Goal: Information Seeking & Learning: Learn about a topic

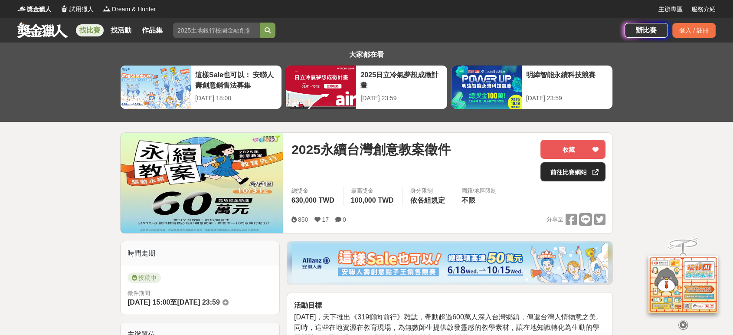
click at [560, 170] on link "前往比賽網站" at bounding box center [572, 171] width 65 height 19
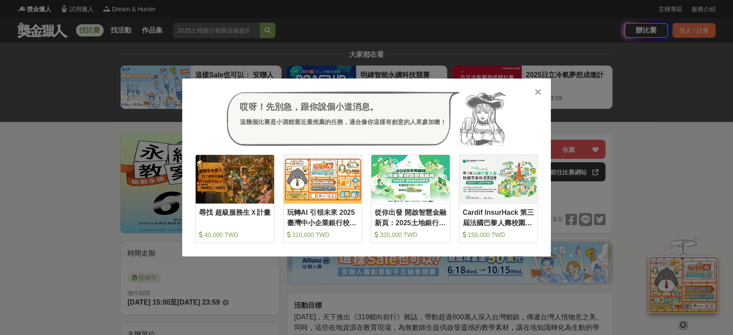
click at [538, 88] on icon at bounding box center [538, 92] width 7 height 9
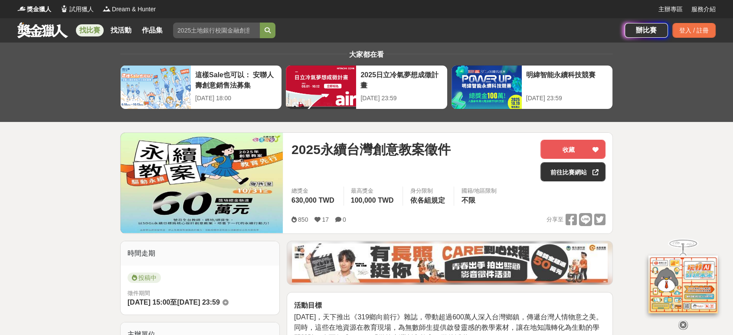
click at [94, 29] on link "找比賽" at bounding box center [90, 30] width 28 height 12
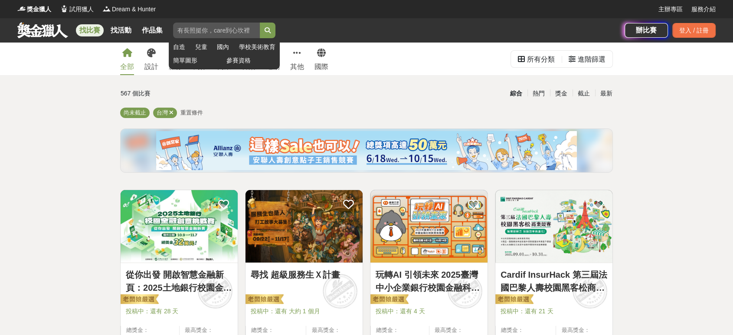
click at [198, 33] on input "search" at bounding box center [216, 31] width 87 height 16
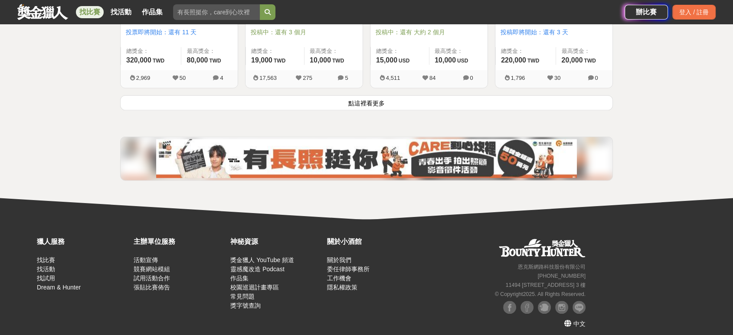
scroll to position [1205, 0]
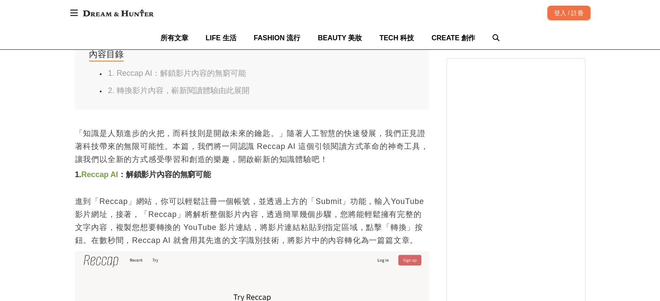
scroll to position [434, 0]
drag, startPoint x: 93, startPoint y: 73, endPoint x: 155, endPoint y: 74, distance: 61.6
click at [155, 74] on ul "1. Reccap AI：解鎖影片內容的無窮可能 2. 轉換影片內容，嶄新閱讀體驗由此展開" at bounding box center [252, 81] width 326 height 27
copy link "1. Reccap AI"
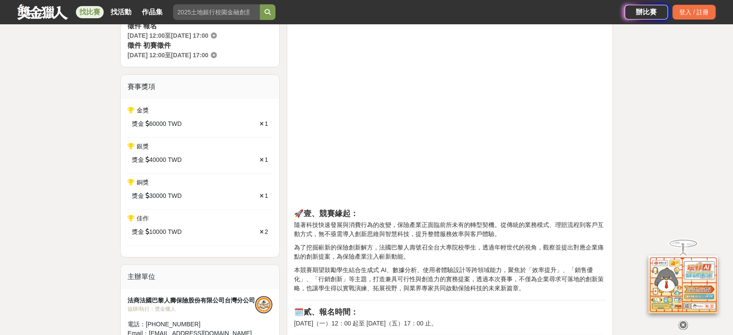
scroll to position [289, 0]
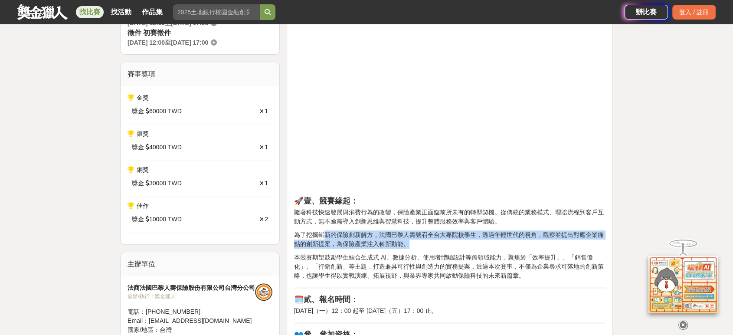
drag, startPoint x: 325, startPoint y: 229, endPoint x: 508, endPoint y: 283, distance: 190.4
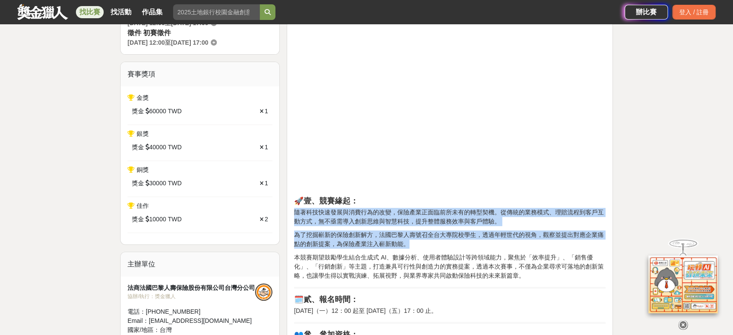
drag, startPoint x: 508, startPoint y: 283, endPoint x: 291, endPoint y: 210, distance: 229.2
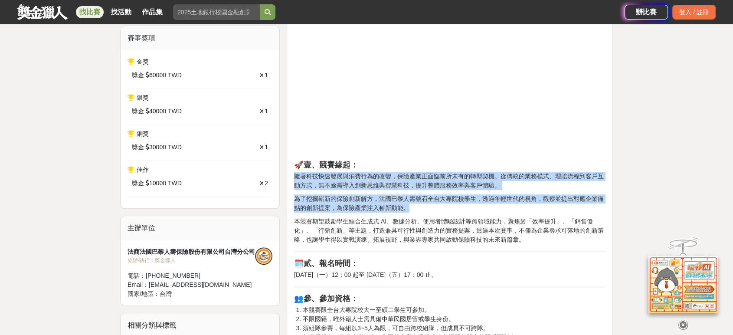
scroll to position [434, 0]
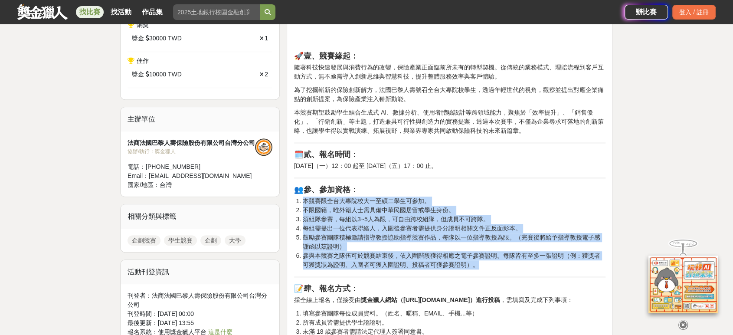
drag, startPoint x: 290, startPoint y: 196, endPoint x: 476, endPoint y: 262, distance: 197.7
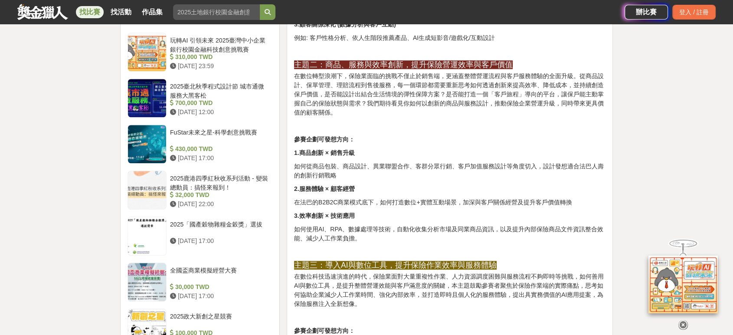
scroll to position [868, 0]
